Goal: Task Accomplishment & Management: Use online tool/utility

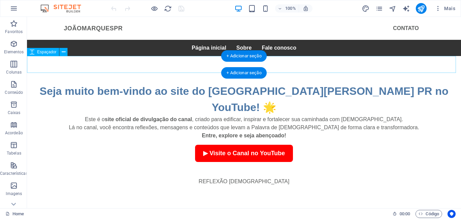
click at [148, 68] on div at bounding box center [244, 64] width 434 height 17
click at [42, 67] on div at bounding box center [244, 64] width 434 height 17
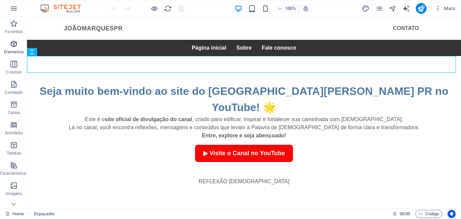
click at [11, 48] on icon "button" at bounding box center [14, 44] width 8 height 8
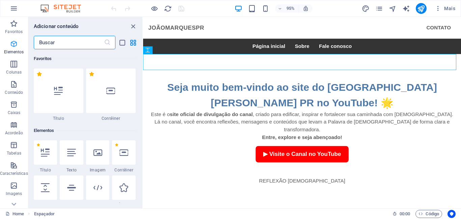
scroll to position [72, 0]
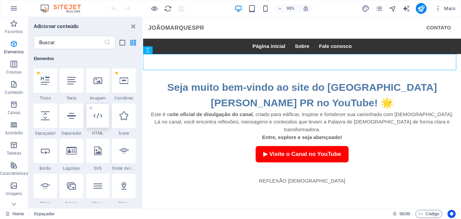
click at [97, 121] on div at bounding box center [98, 116] width 24 height 24
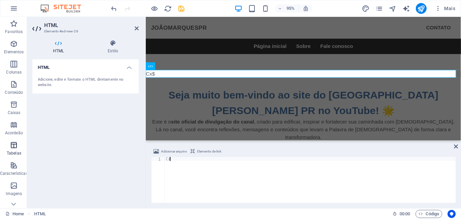
type textarea "C"
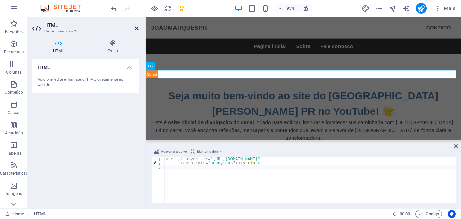
click at [136, 28] on icon at bounding box center [137, 28] width 4 height 5
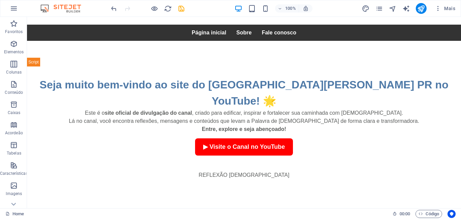
scroll to position [0, 0]
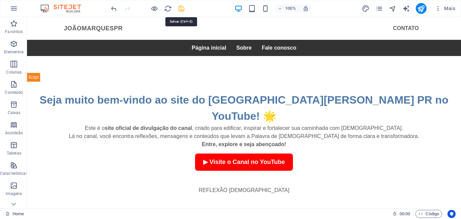
click at [180, 7] on icon "save" at bounding box center [181, 9] width 8 height 8
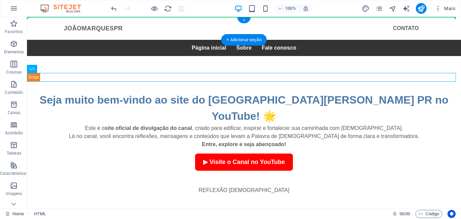
drag, startPoint x: 31, startPoint y: 77, endPoint x: 44, endPoint y: 24, distance: 54.5
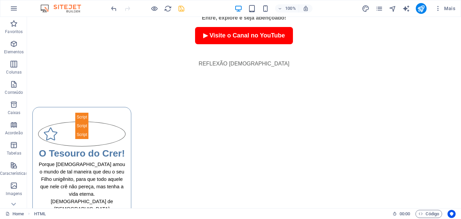
scroll to position [134, 0]
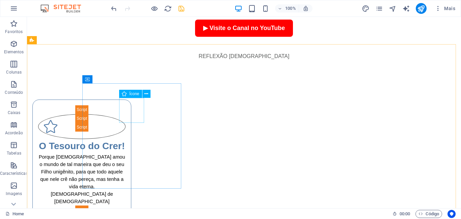
click at [132, 92] on span "Ícone" at bounding box center [134, 94] width 10 height 4
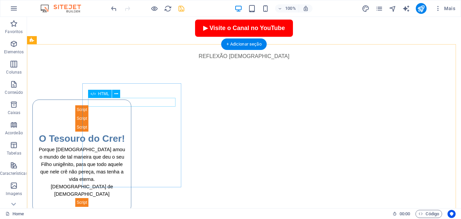
click at [126, 114] on div at bounding box center [81, 118] width 87 height 9
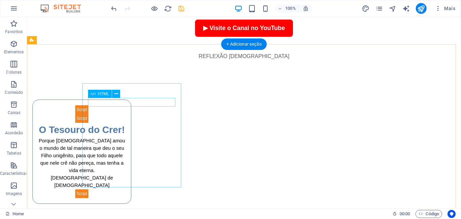
click at [126, 114] on div at bounding box center [81, 118] width 87 height 9
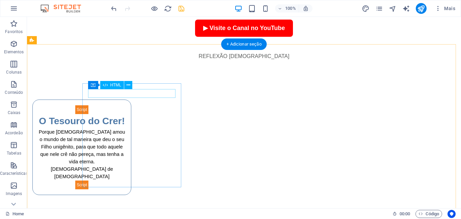
click at [126, 105] on div at bounding box center [81, 109] width 87 height 9
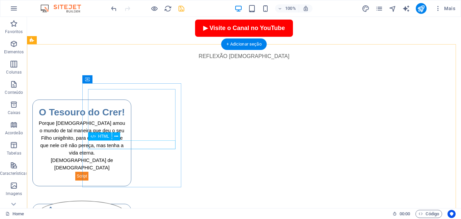
click at [126, 172] on div at bounding box center [81, 176] width 87 height 9
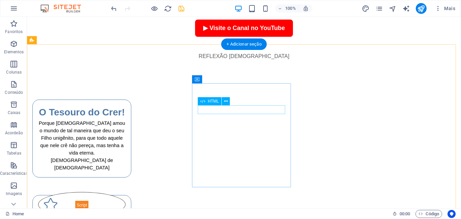
click at [126, 217] on div at bounding box center [81, 221] width 87 height 9
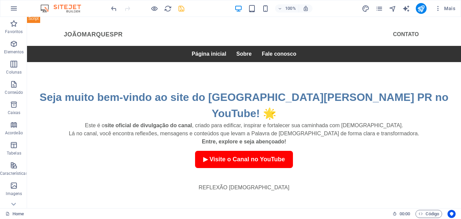
scroll to position [0, 0]
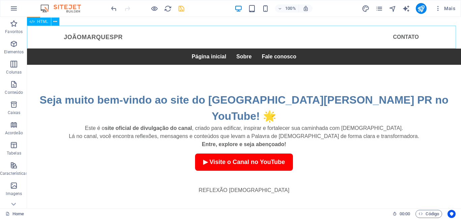
click at [46, 22] on span "HTML" at bounding box center [42, 22] width 11 height 4
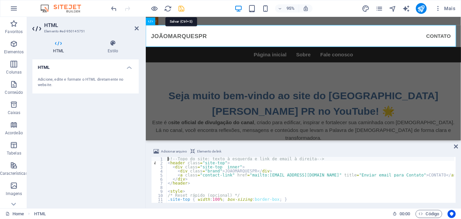
click at [179, 7] on icon "save" at bounding box center [181, 9] width 8 height 8
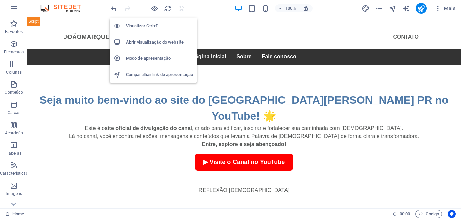
click at [139, 41] on h6 "Abrir visualização do website" at bounding box center [159, 42] width 67 height 8
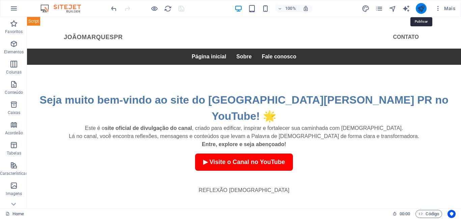
click at [422, 7] on icon "publish" at bounding box center [421, 9] width 8 height 8
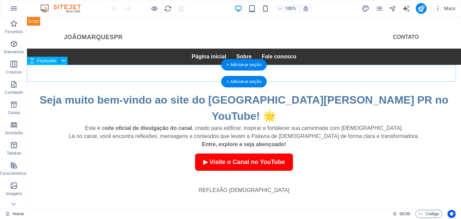
click at [172, 81] on div at bounding box center [244, 73] width 434 height 17
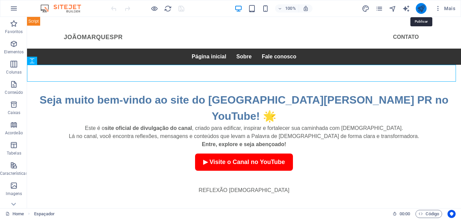
click at [423, 9] on icon "publish" at bounding box center [421, 9] width 8 height 8
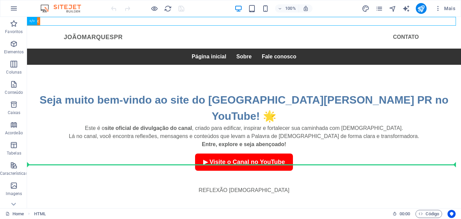
drag, startPoint x: 71, startPoint y: 21, endPoint x: 99, endPoint y: 166, distance: 147.9
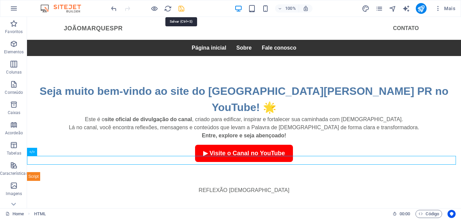
click at [180, 8] on icon "save" at bounding box center [181, 9] width 8 height 8
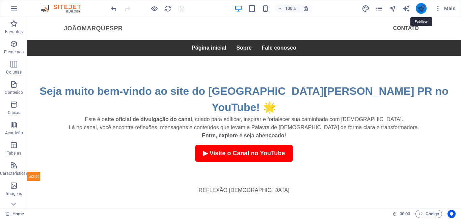
click at [421, 9] on icon "publish" at bounding box center [421, 9] width 8 height 8
